Goal: Navigation & Orientation: Find specific page/section

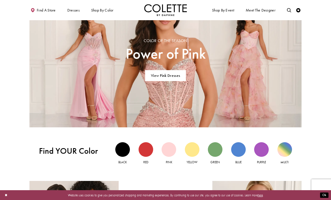
scroll to position [307, 0]
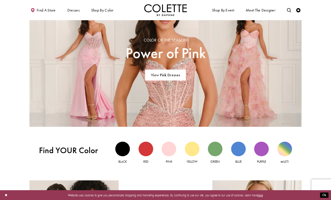
click at [148, 152] on div "Red view" at bounding box center [146, 149] width 15 height 15
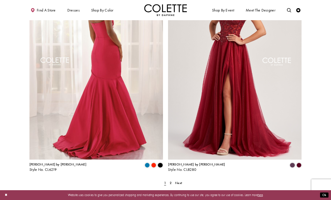
click at [171, 181] on span "2" at bounding box center [171, 183] width 2 height 4
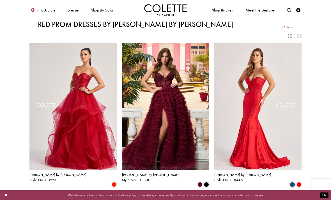
click at [69, 14] on span "Dresses" at bounding box center [73, 10] width 15 height 12
click at [291, 34] on icon "Switch layout to 3 columns" at bounding box center [290, 36] width 4 height 4
click at [295, 33] on div "Layout Controls" at bounding box center [299, 35] width 9 height 9
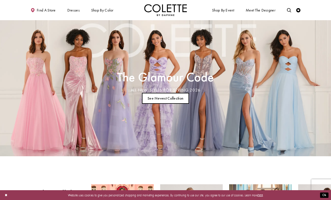
scroll to position [325, 0]
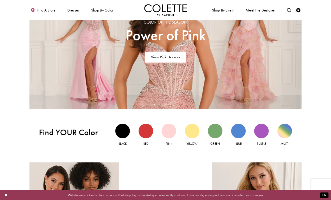
click at [233, 134] on div "Blue view" at bounding box center [238, 131] width 15 height 15
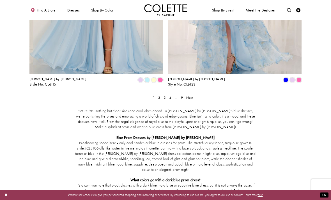
scroll to position [789, 0]
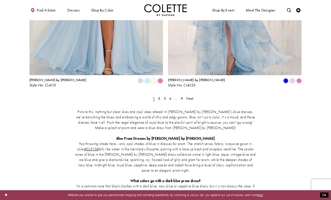
click at [157, 95] on link "2" at bounding box center [159, 98] width 4 height 6
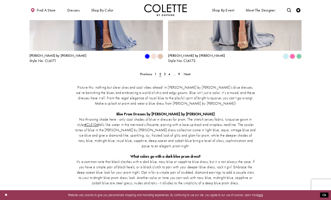
scroll to position [813, 0]
click at [162, 71] on link "3" at bounding box center [164, 74] width 4 height 6
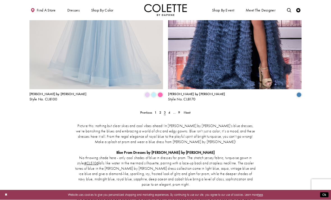
scroll to position [776, 0]
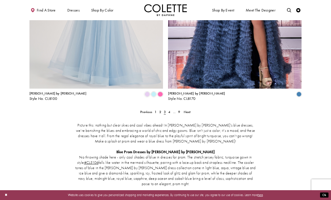
click at [168, 110] on span "4" at bounding box center [169, 112] width 2 height 4
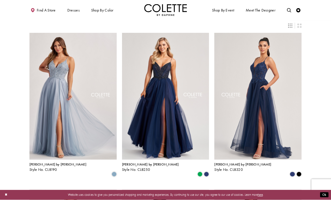
scroll to position [7, 0]
